Goal: Complete application form

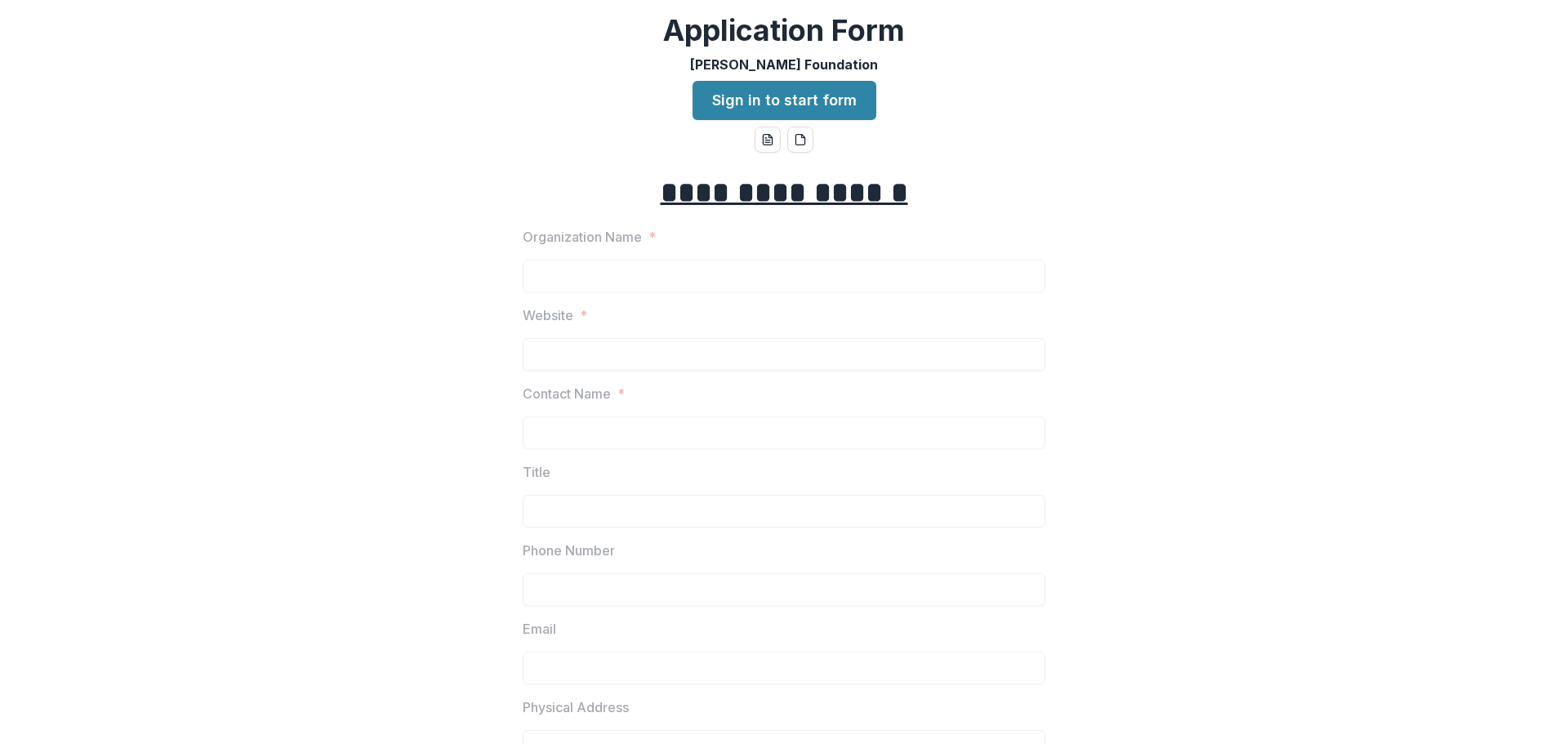
click at [777, 99] on link "Sign in to start form" at bounding box center [784, 100] width 184 height 39
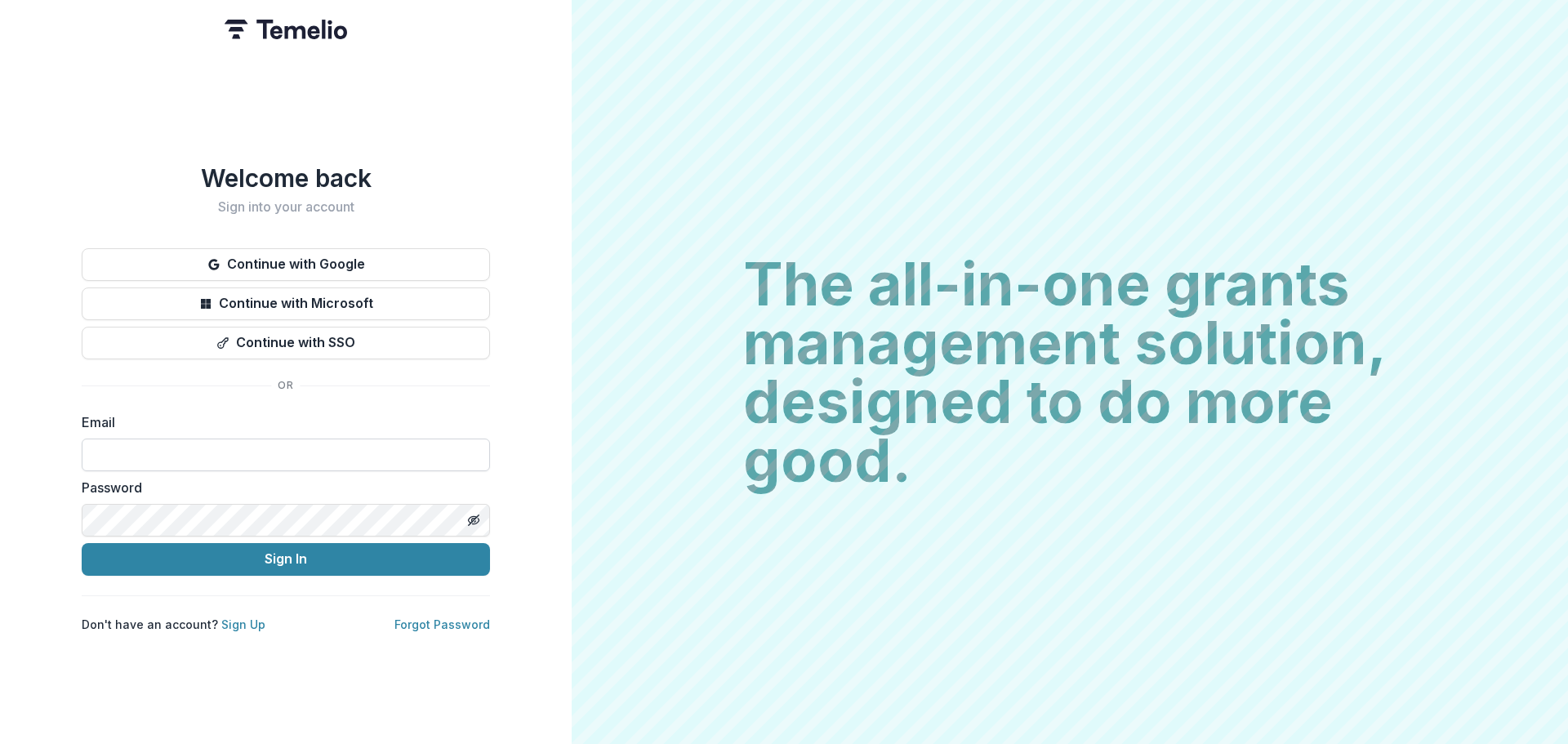
click at [211, 447] on input at bounding box center [286, 454] width 408 height 32
type input "**********"
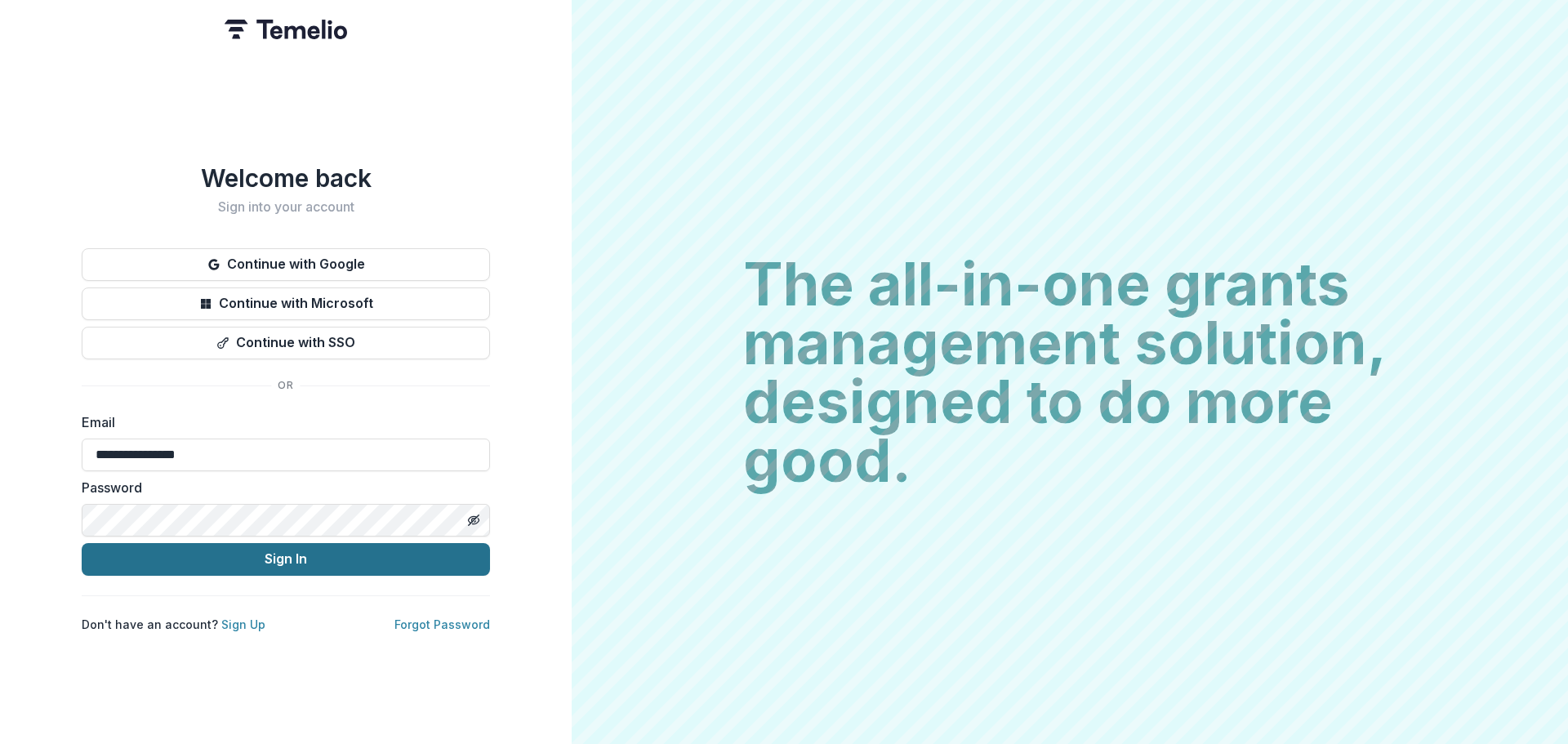
click at [228, 558] on button "Sign In" at bounding box center [286, 559] width 408 height 32
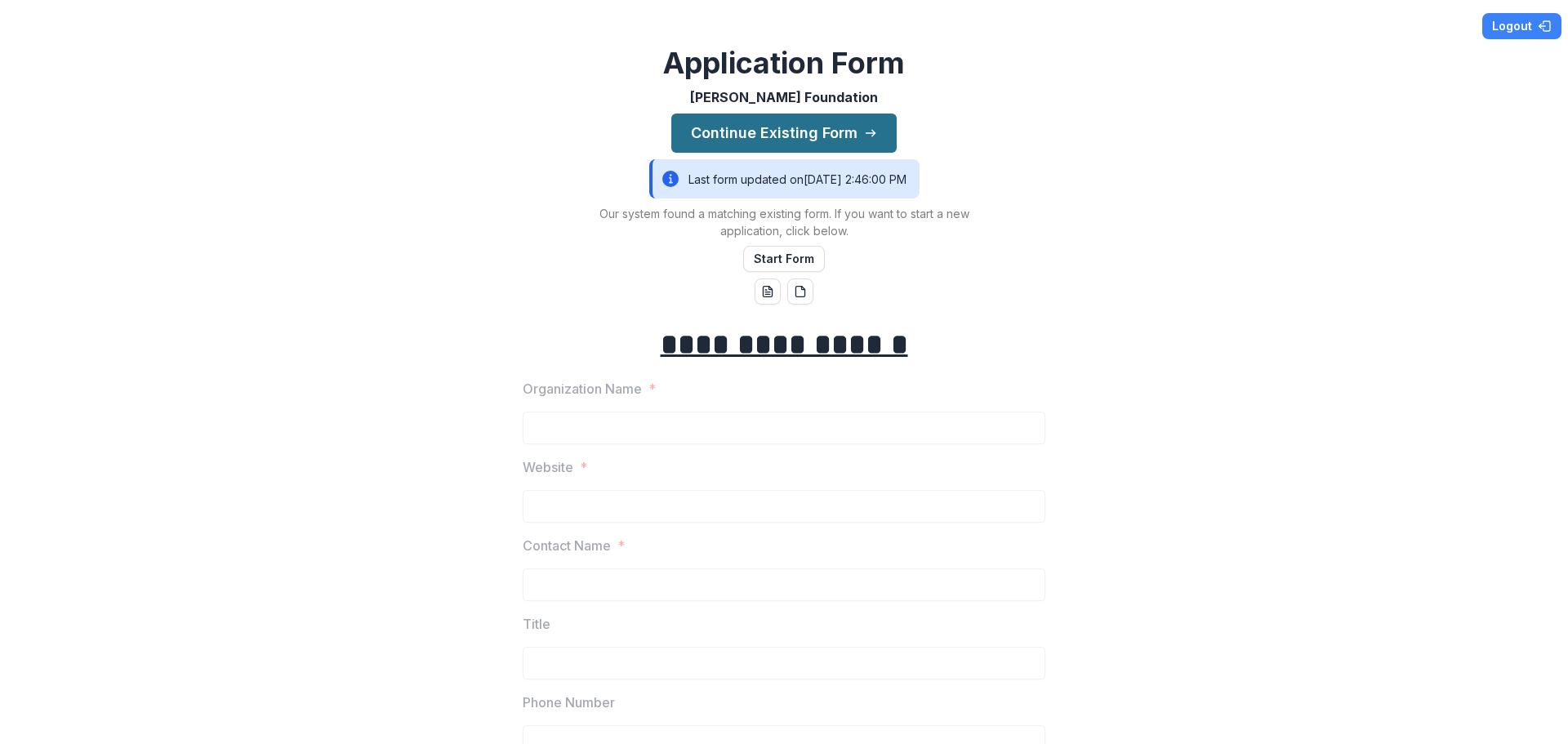
click at [826, 126] on button "Continue Existing Form" at bounding box center [784, 133] width 225 height 39
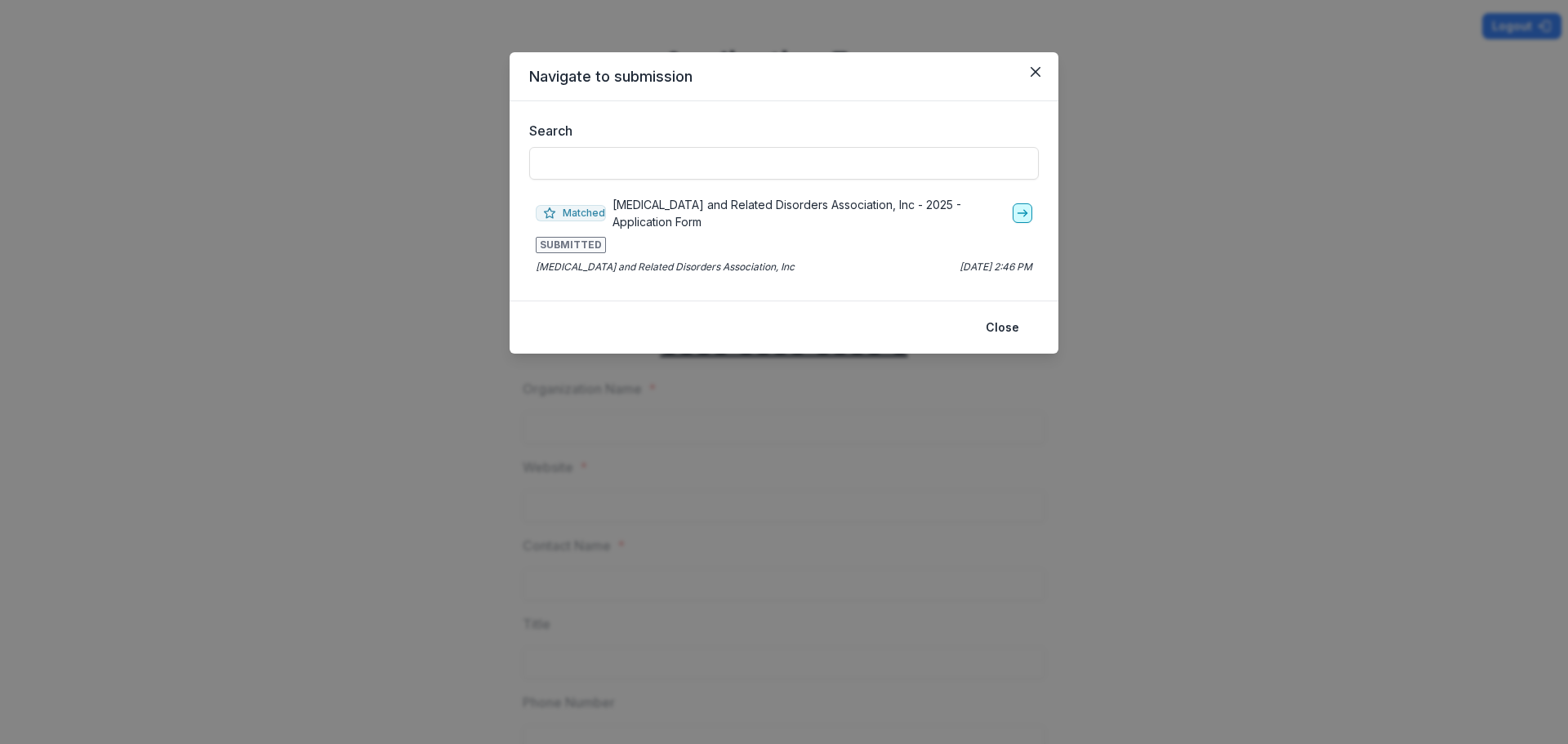
click at [1019, 211] on icon "go-to" at bounding box center [1022, 213] width 13 height 13
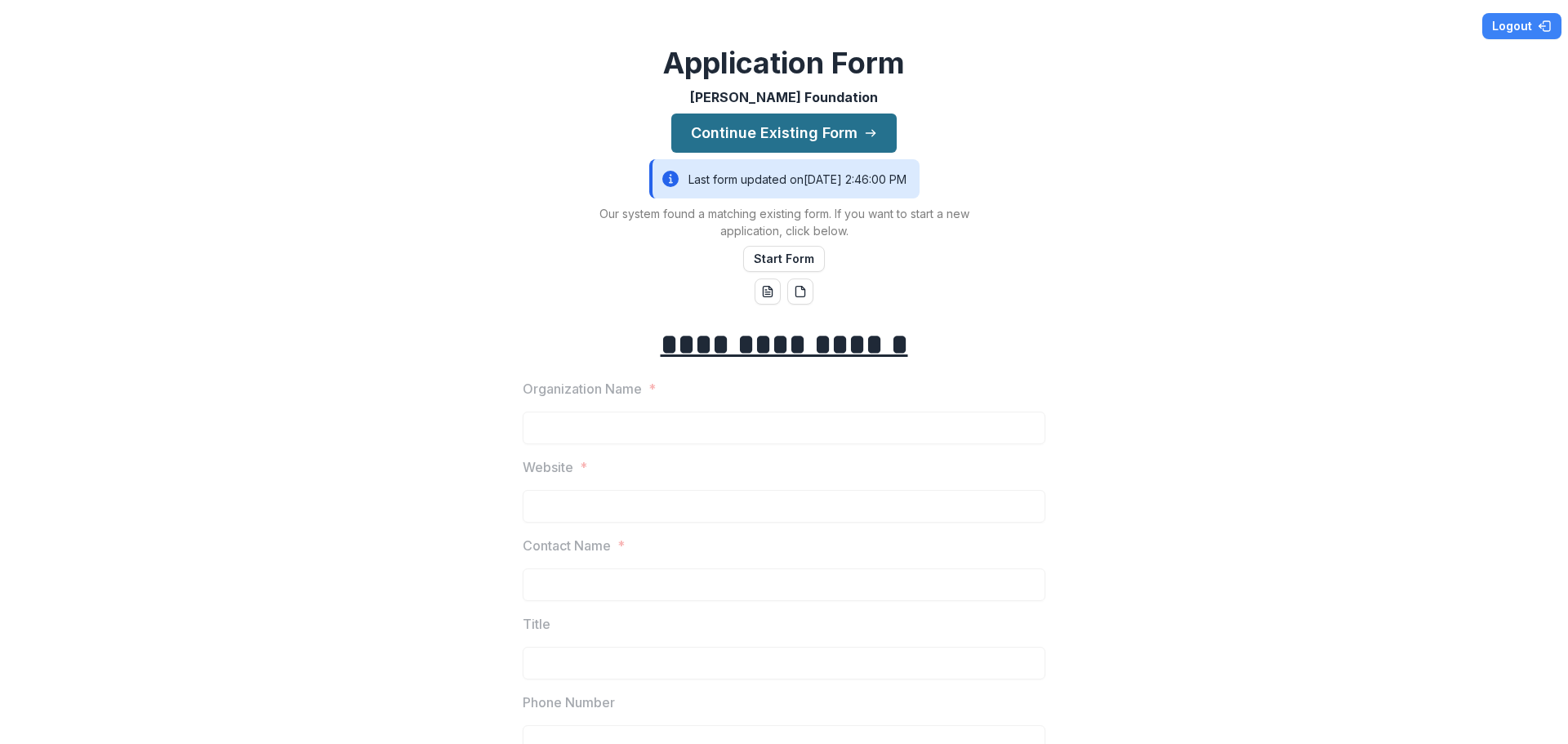
click at [864, 137] on icon "button" at bounding box center [870, 133] width 13 height 13
